Goal: Communication & Community: Share content

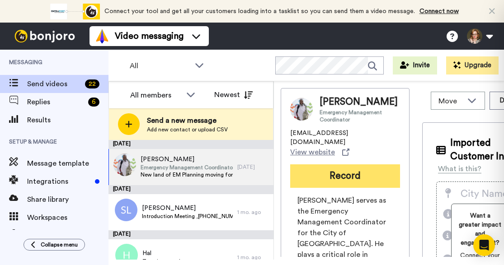
click at [364, 188] on button "Record" at bounding box center [345, 175] width 110 height 23
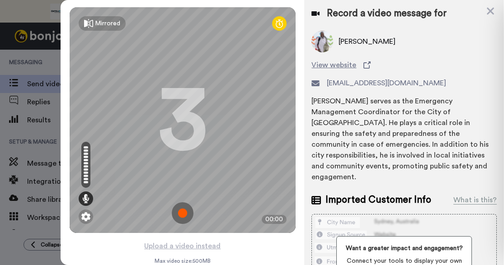
click at [177, 216] on img at bounding box center [183, 213] width 22 height 22
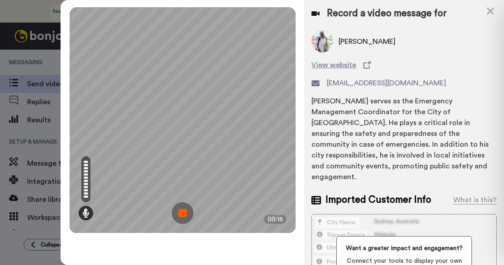
click at [187, 215] on img at bounding box center [183, 213] width 22 height 22
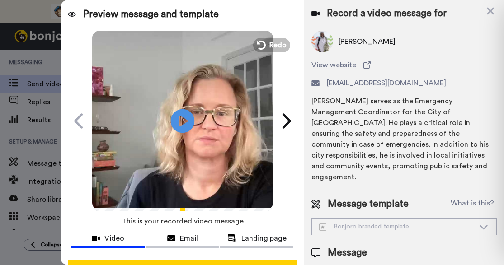
click at [177, 120] on icon "Play/Pause" at bounding box center [182, 120] width 24 height 43
click at [72, 119] on icon at bounding box center [79, 121] width 14 height 17
click at [270, 45] on span "Redo" at bounding box center [278, 45] width 19 height 12
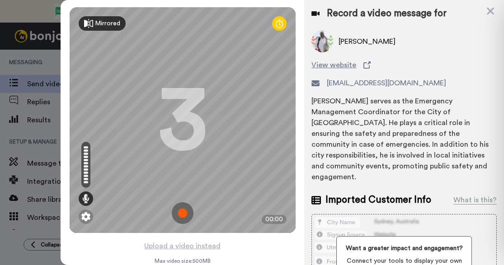
click at [97, 23] on div "Mirrored" at bounding box center [107, 23] width 25 height 9
click at [181, 212] on img at bounding box center [183, 213] width 22 height 22
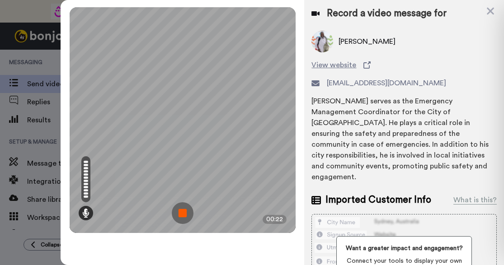
click at [185, 216] on img at bounding box center [183, 213] width 22 height 22
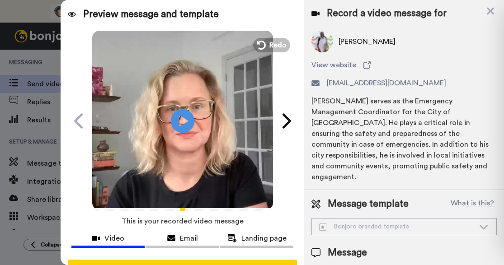
click at [178, 128] on icon at bounding box center [182, 121] width 24 height 24
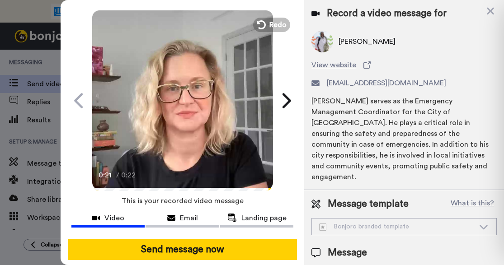
scroll to position [28, 0]
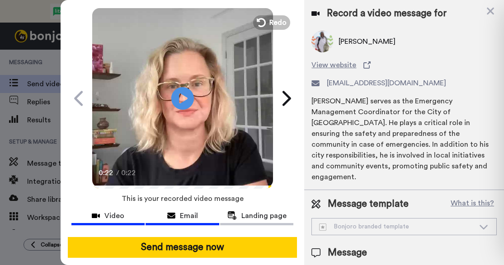
click at [187, 211] on span "Email" at bounding box center [189, 216] width 18 height 11
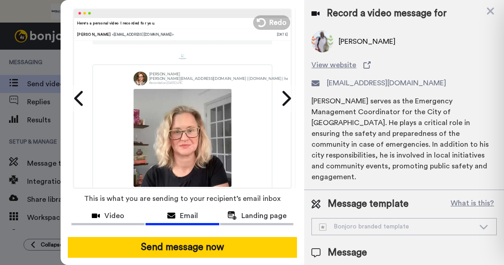
scroll to position [98, 0]
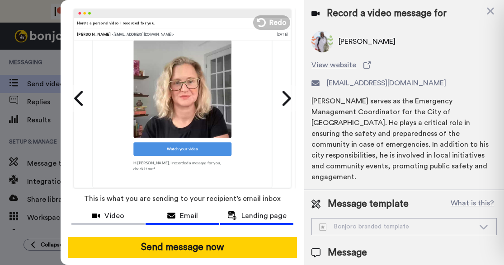
click at [246, 213] on span "Landing page" at bounding box center [263, 216] width 45 height 11
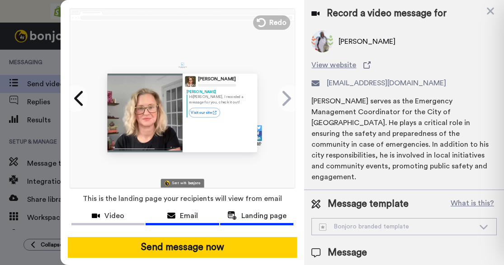
click at [185, 211] on span "Email" at bounding box center [189, 216] width 18 height 11
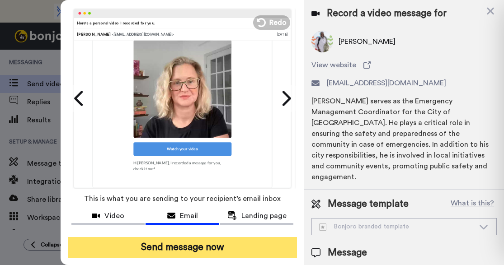
click at [194, 243] on button "Send message now" at bounding box center [183, 247] width 230 height 21
